Goal: Answer question/provide support

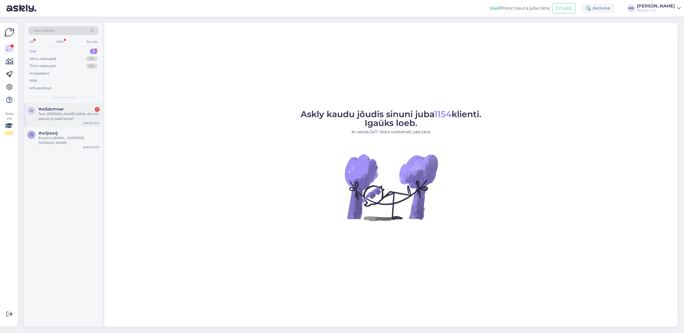
click at [61, 119] on div "Tere, [PERSON_NAME] tellida, siis mis päeval on pakk kohal?" at bounding box center [69, 117] width 61 height 10
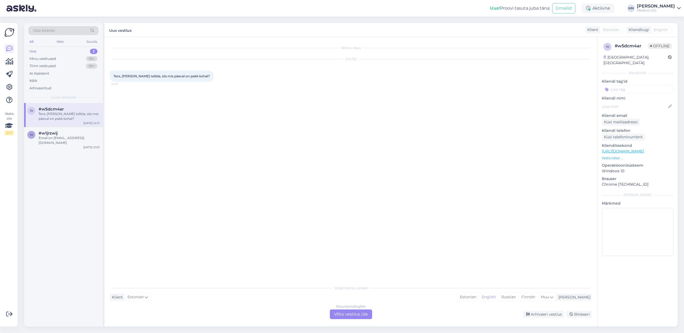
click at [608, 156] on p "Vaata edasi ..." at bounding box center [636, 158] width 71 height 5
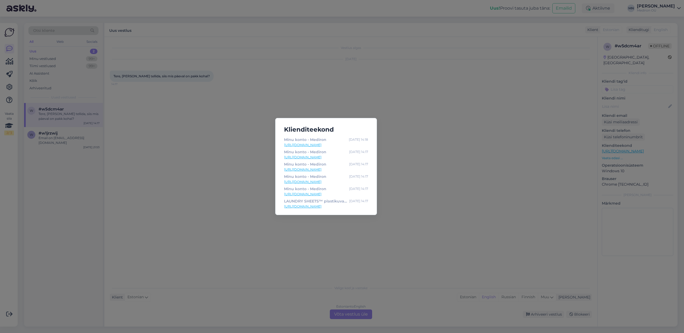
click at [439, 186] on div "Klienditeekond Minu konto - Mediron [DATE] 14:18 [URL][DOMAIN_NAME] Minu konto …" at bounding box center [342, 166] width 684 height 333
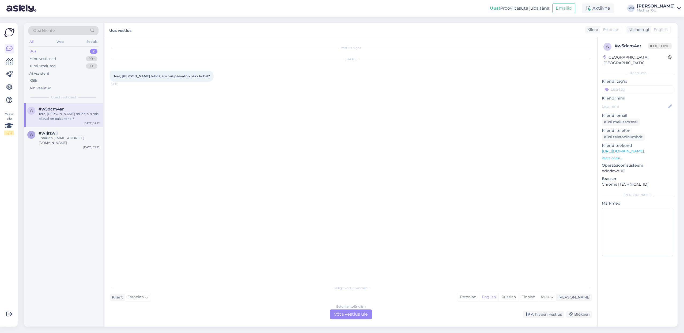
click at [359, 311] on div "Estonian to English Võta vestlus üle" at bounding box center [351, 315] width 42 height 10
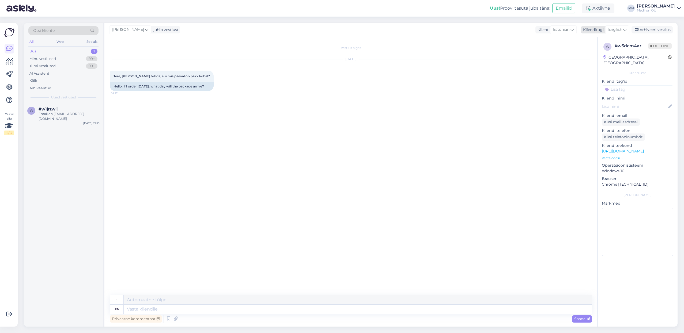
click at [618, 29] on span "English" at bounding box center [615, 30] width 14 height 6
type input "estonian"
click at [602, 54] on link "Estonian" at bounding box center [605, 53] width 59 height 9
click at [213, 305] on textarea at bounding box center [351, 308] width 482 height 11
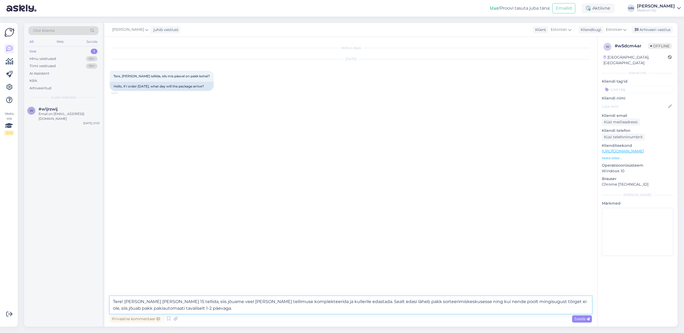
type textarea "Tere! [PERSON_NAME] [PERSON_NAME] 15 tellida, siis jõuame veel [PERSON_NAME] te…"
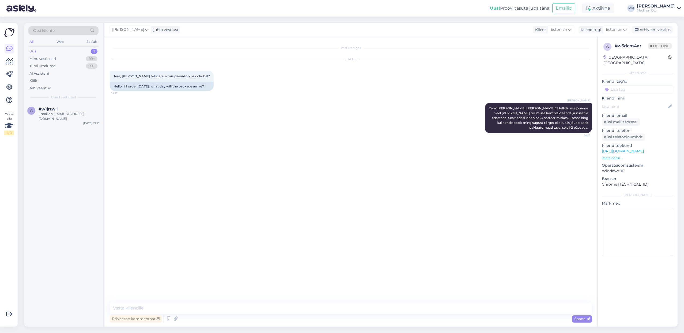
click at [611, 156] on p "Vaata edasi ..." at bounding box center [636, 158] width 71 height 5
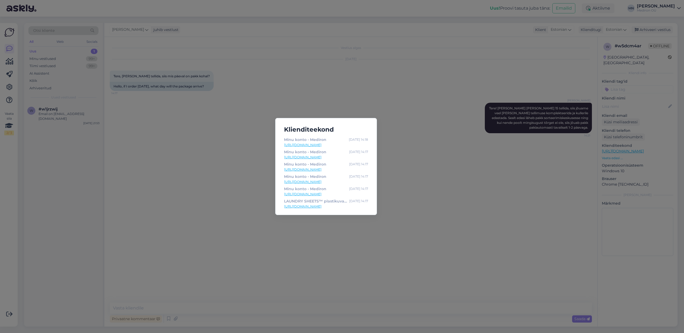
click at [456, 186] on div "Klienditeekond Minu konto - Mediron [DATE] 14:18 [URL][DOMAIN_NAME] Minu konto …" at bounding box center [342, 166] width 684 height 333
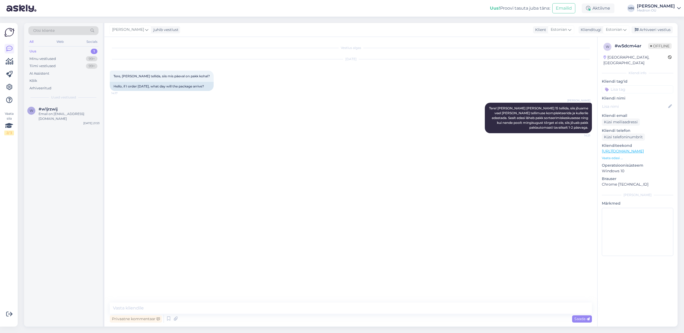
click at [24, 9] on img at bounding box center [21, 8] width 30 height 17
click at [23, 9] on img at bounding box center [21, 8] width 30 height 17
click at [9, 35] on img at bounding box center [9, 32] width 10 height 10
